Goal: Information Seeking & Learning: Learn about a topic

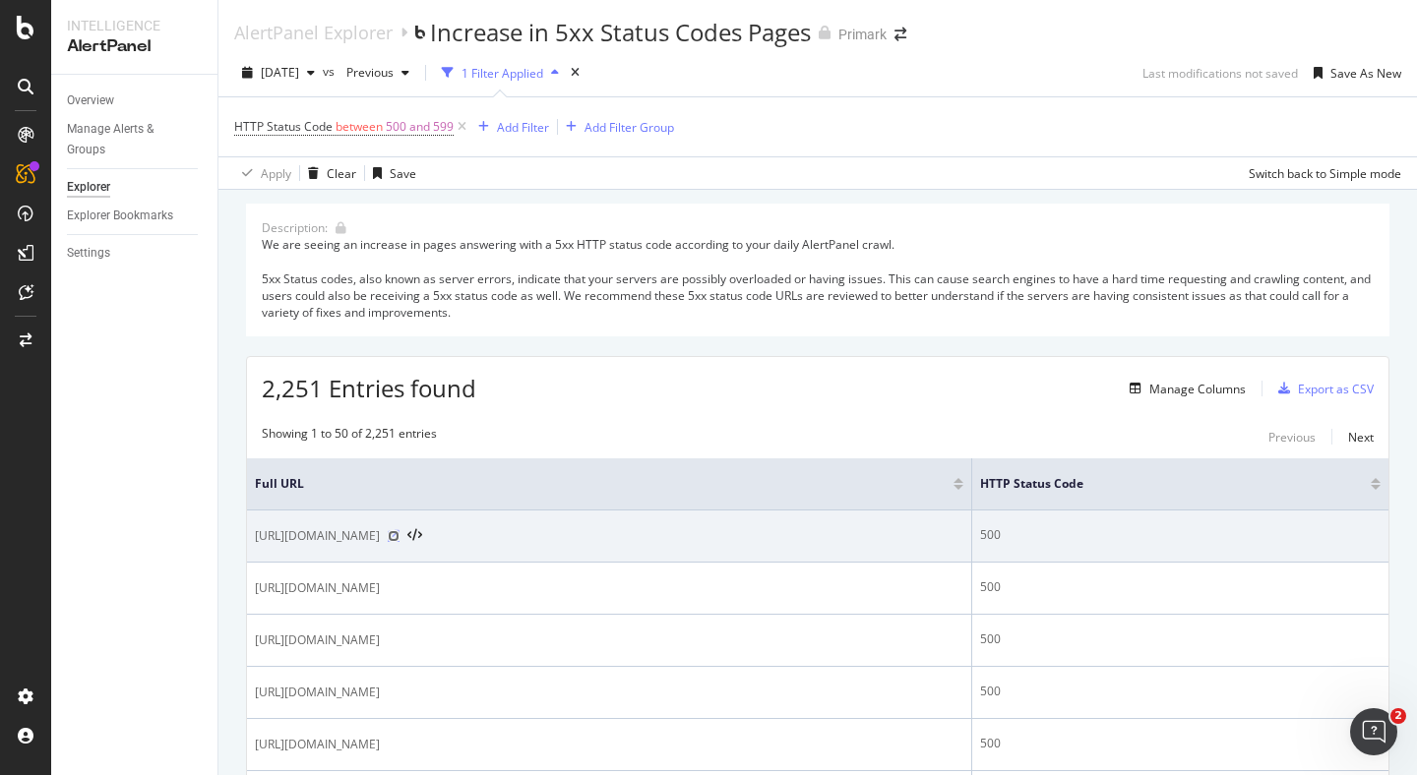
click at [399, 536] on icon at bounding box center [394, 536] width 12 height 12
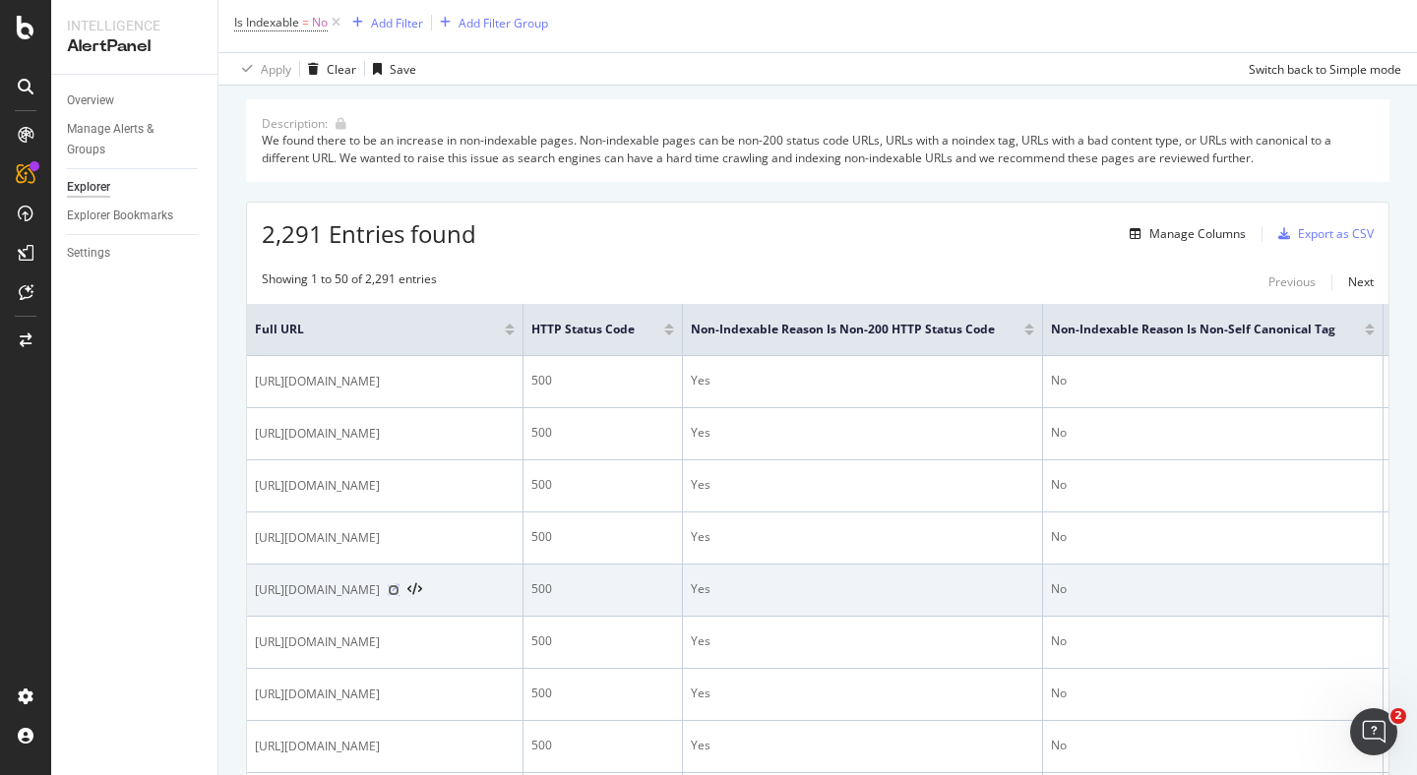
click at [399, 596] on icon at bounding box center [394, 590] width 12 height 12
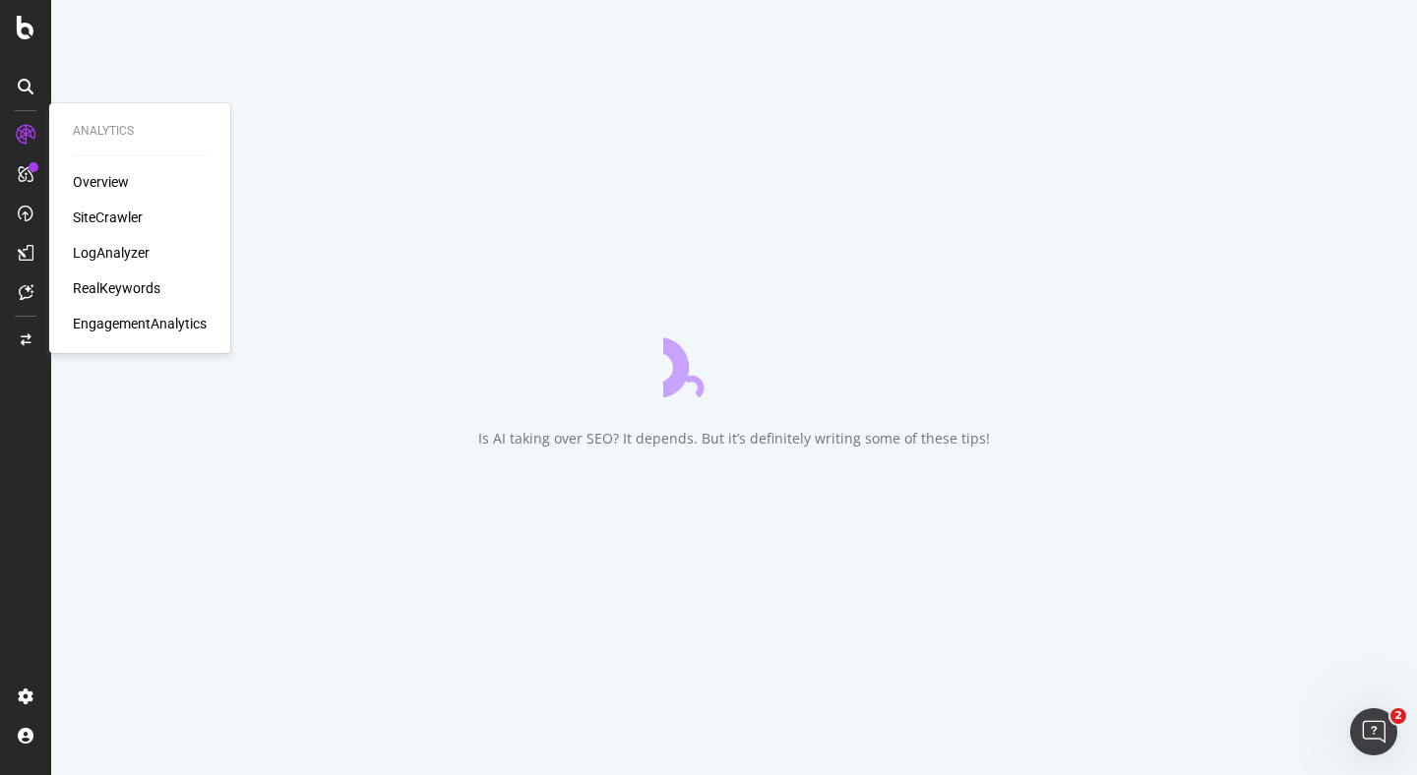
click at [143, 260] on div "LogAnalyzer" at bounding box center [111, 253] width 77 height 20
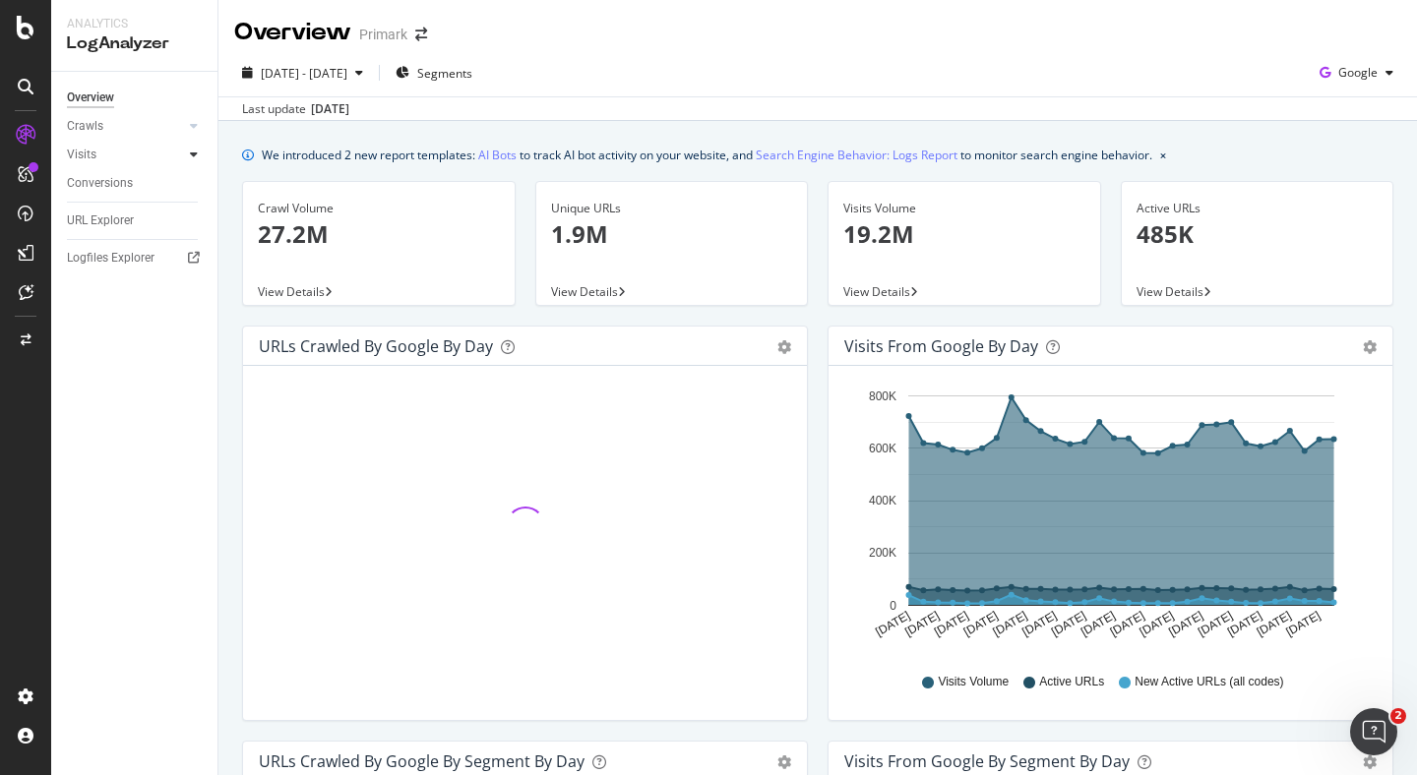
click at [194, 153] on icon at bounding box center [194, 155] width 8 height 12
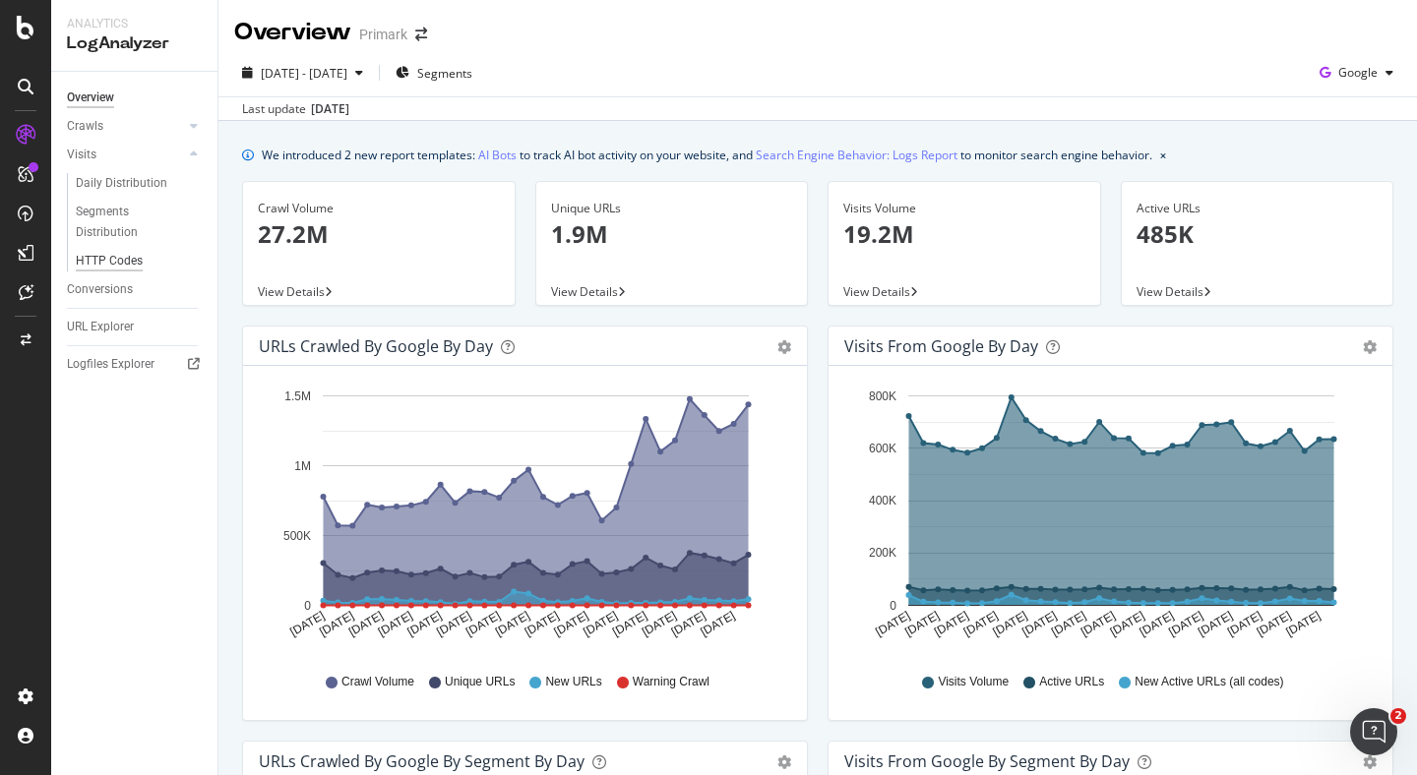
click at [120, 262] on div "HTTP Codes" at bounding box center [109, 261] width 67 height 21
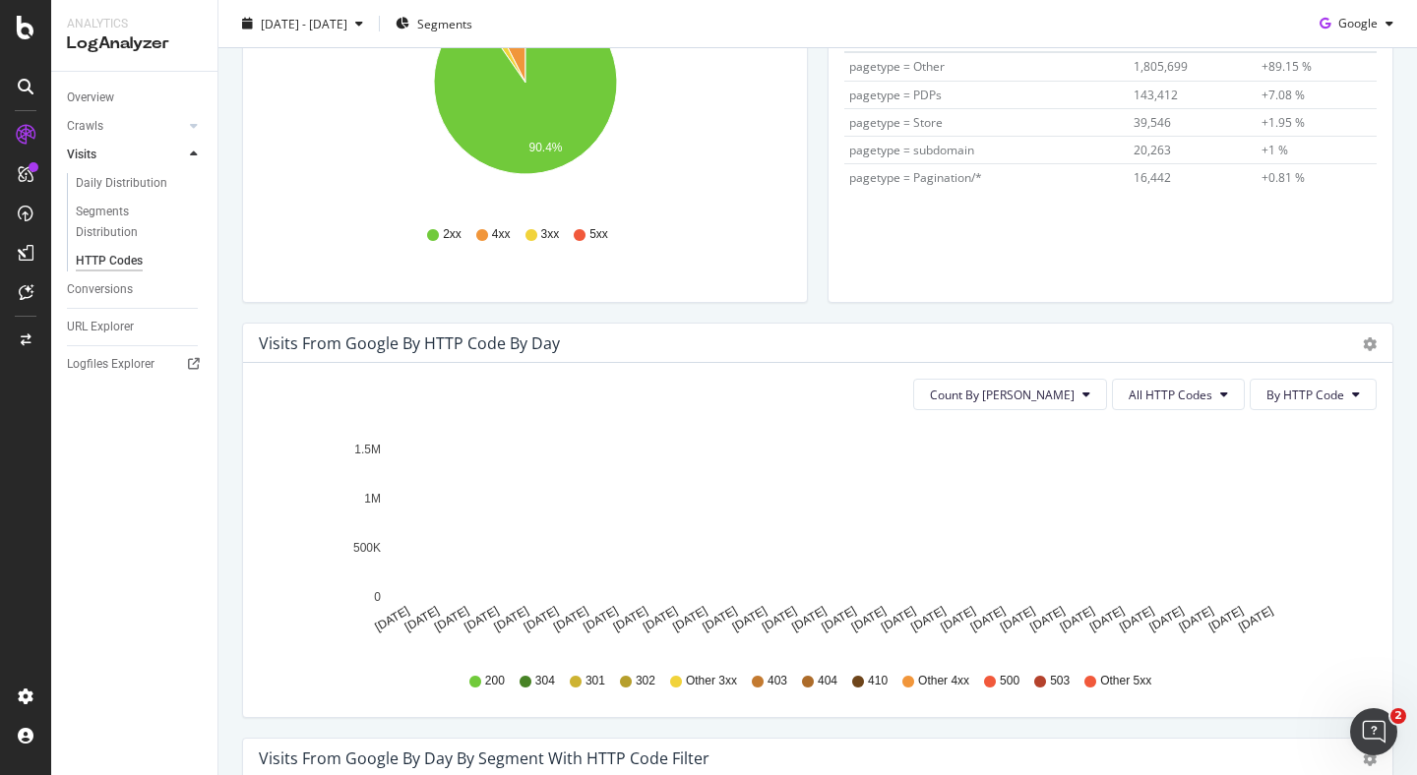
scroll to position [362, 0]
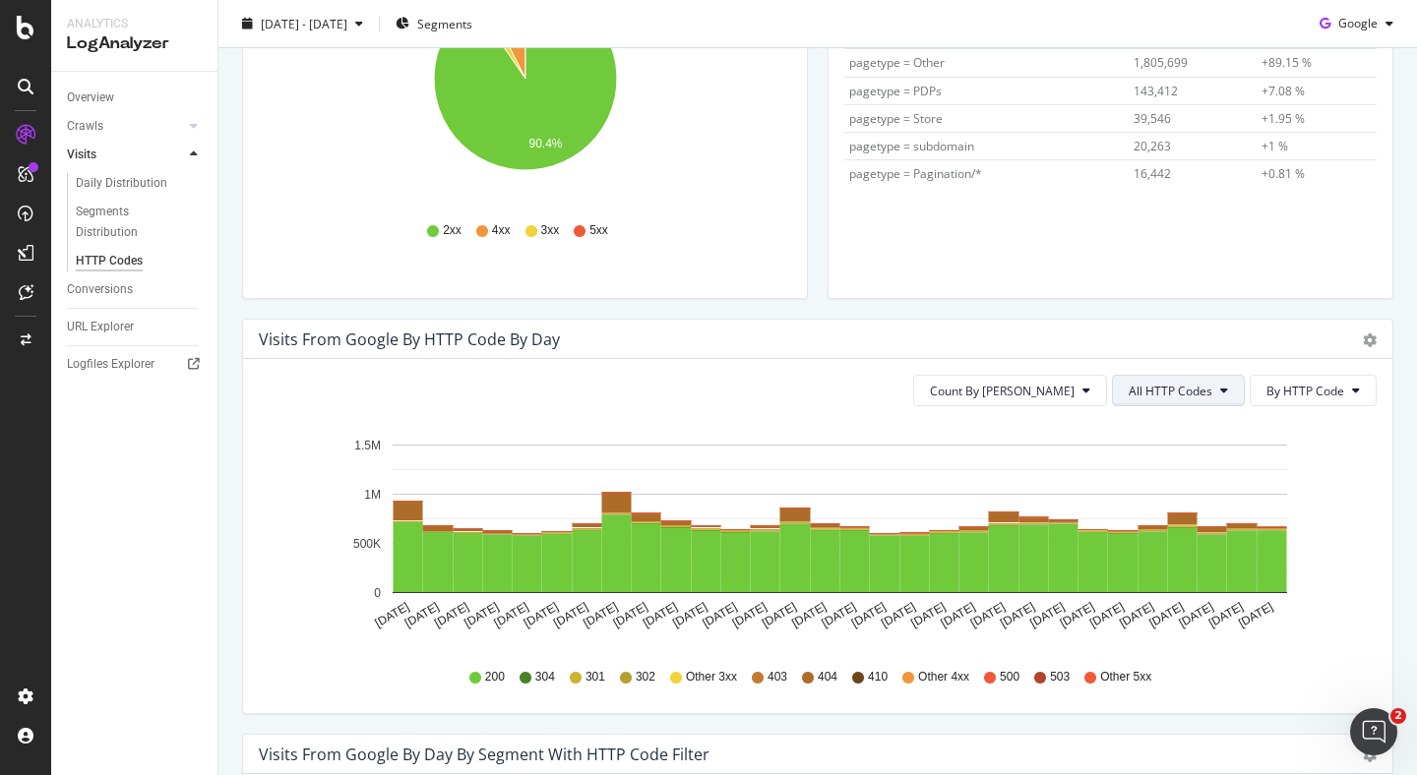
click at [1228, 387] on icon at bounding box center [1224, 391] width 8 height 12
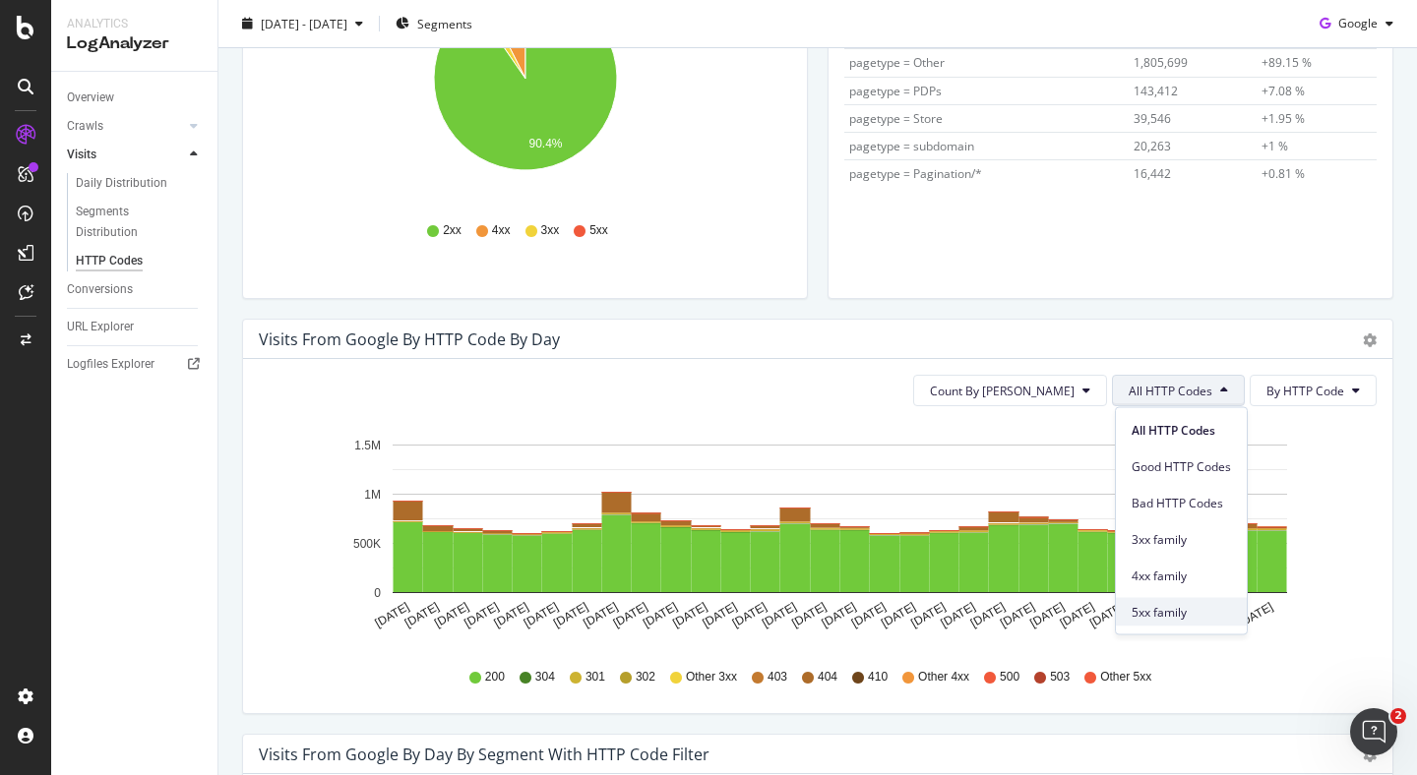
click at [1171, 612] on span "5xx family" at bounding box center [1180, 612] width 99 height 18
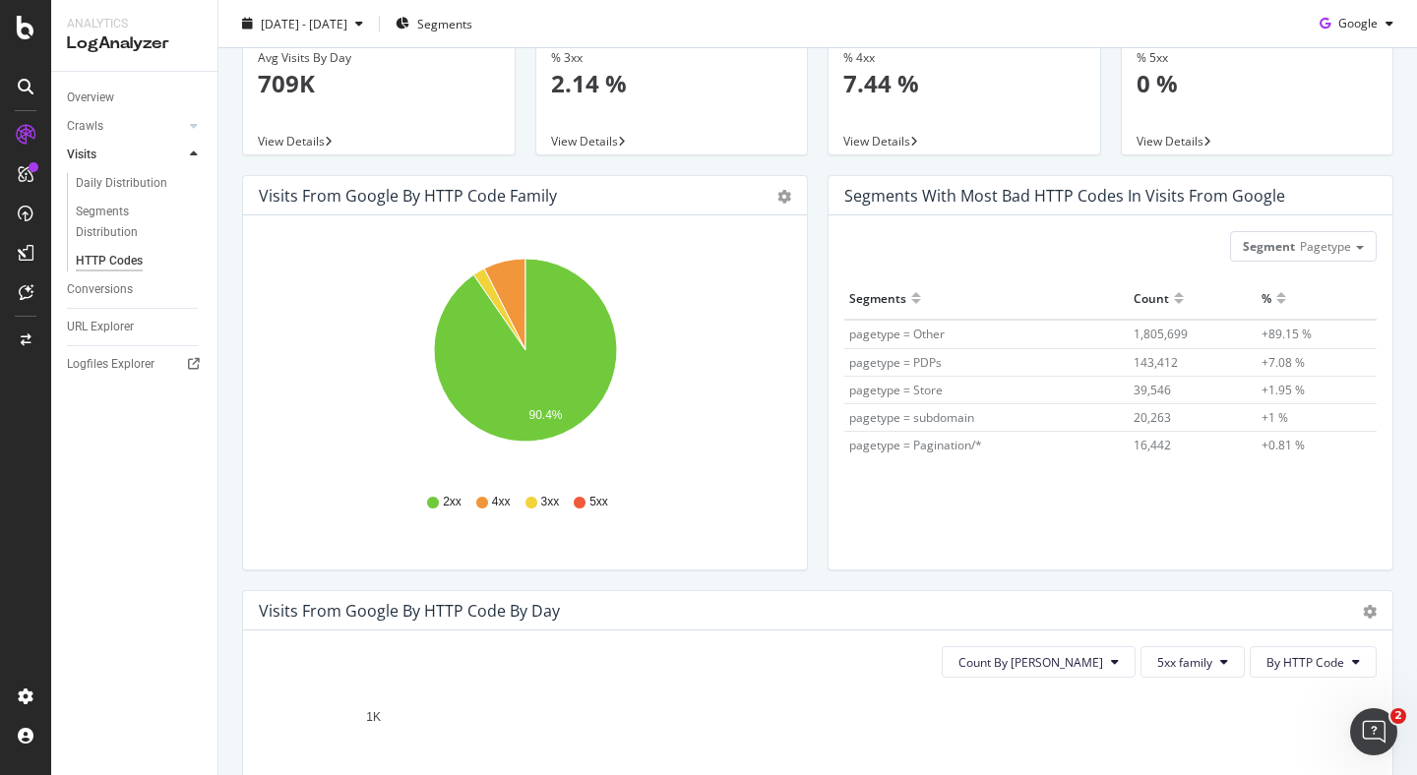
scroll to position [0, 0]
